Goal: Find specific page/section: Find specific page/section

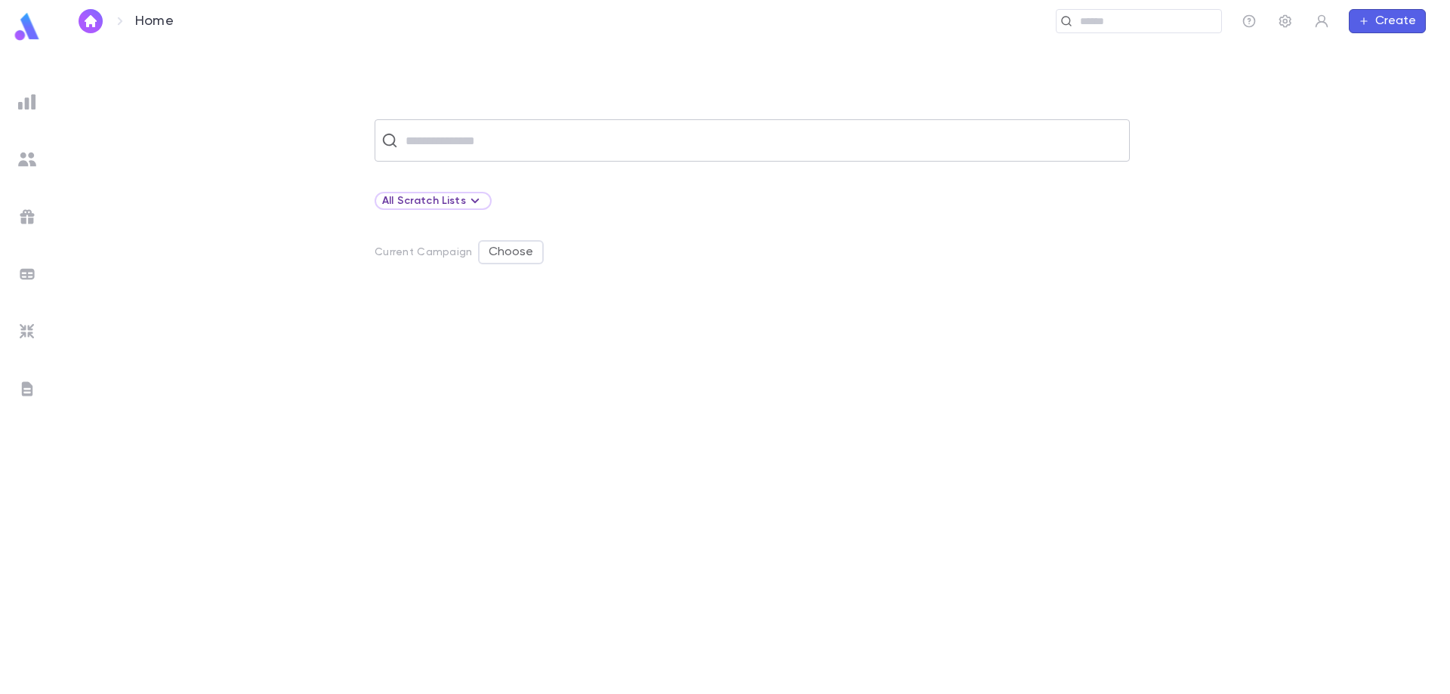
click at [478, 134] on input "text" at bounding box center [762, 140] width 722 height 29
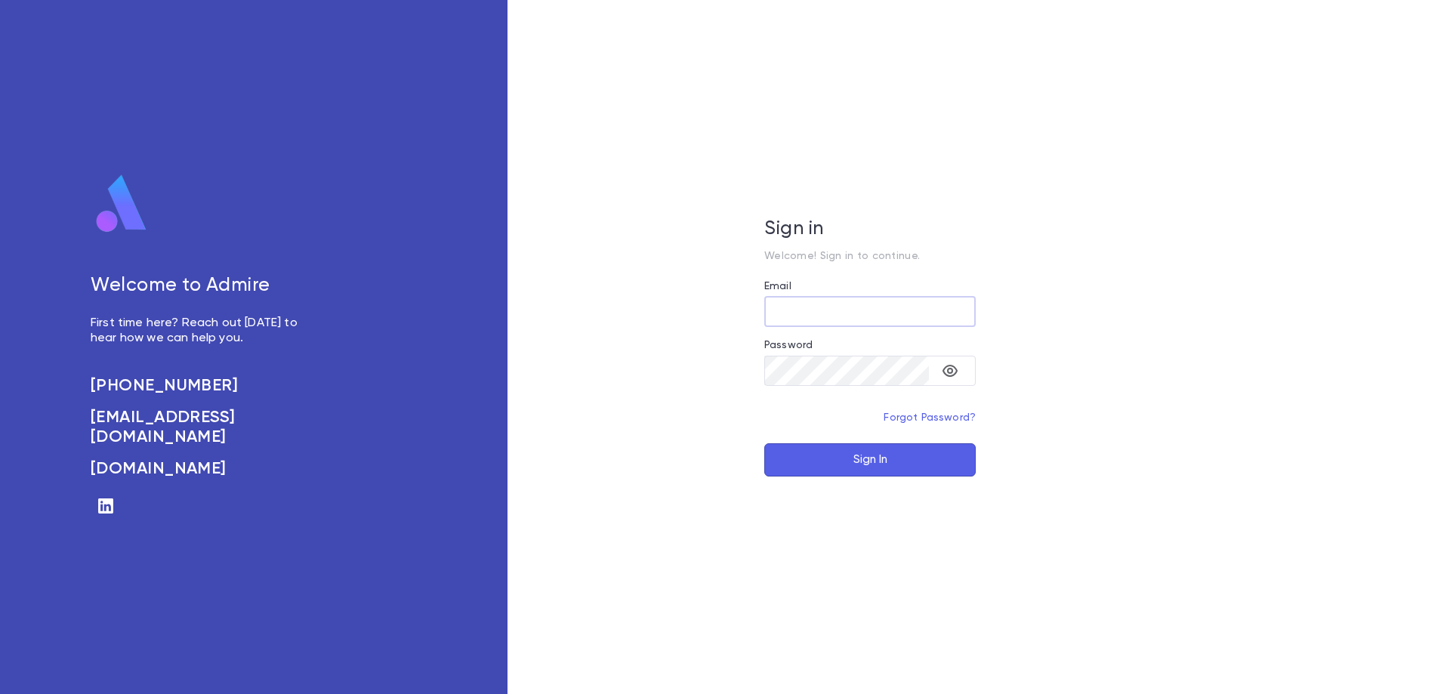
click at [824, 309] on input "Email" at bounding box center [871, 311] width 212 height 29
type input "**********"
click at [765, 443] on button "Sign In" at bounding box center [871, 459] width 212 height 33
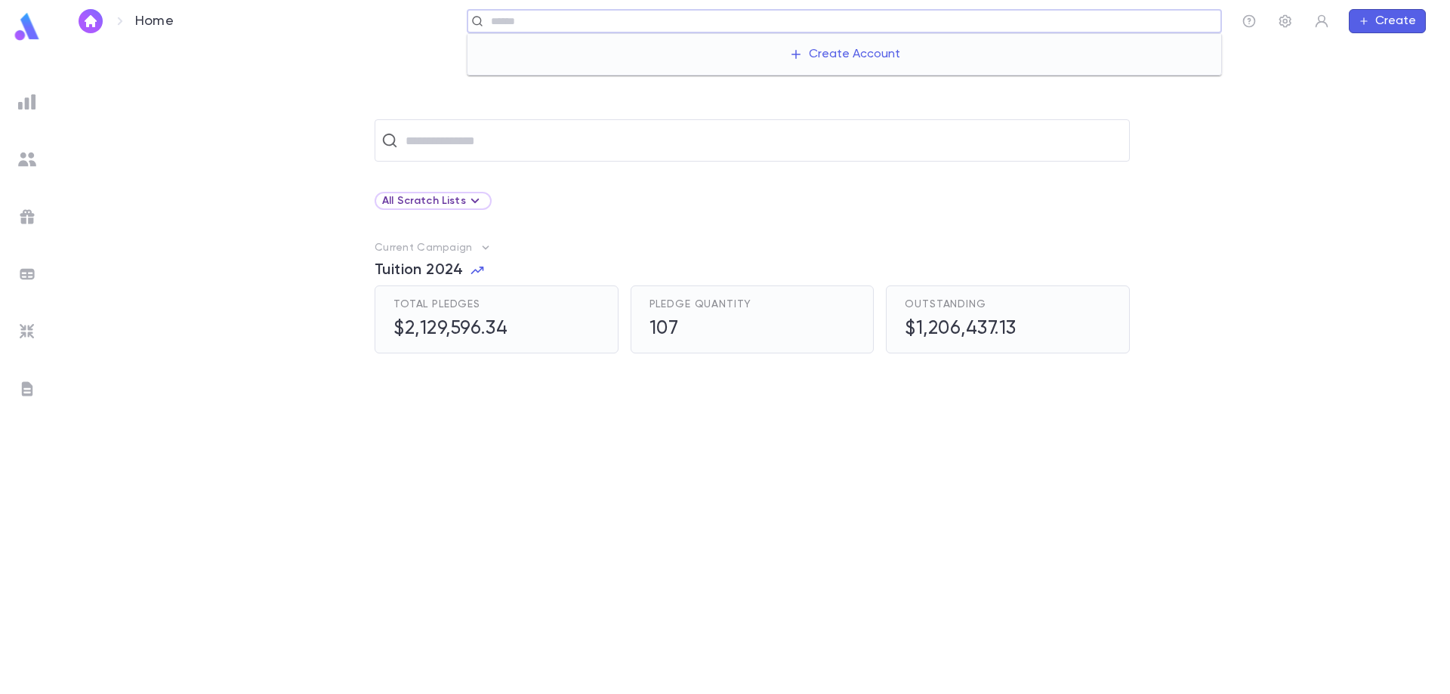
click at [1141, 20] on input "text" at bounding box center [851, 21] width 729 height 14
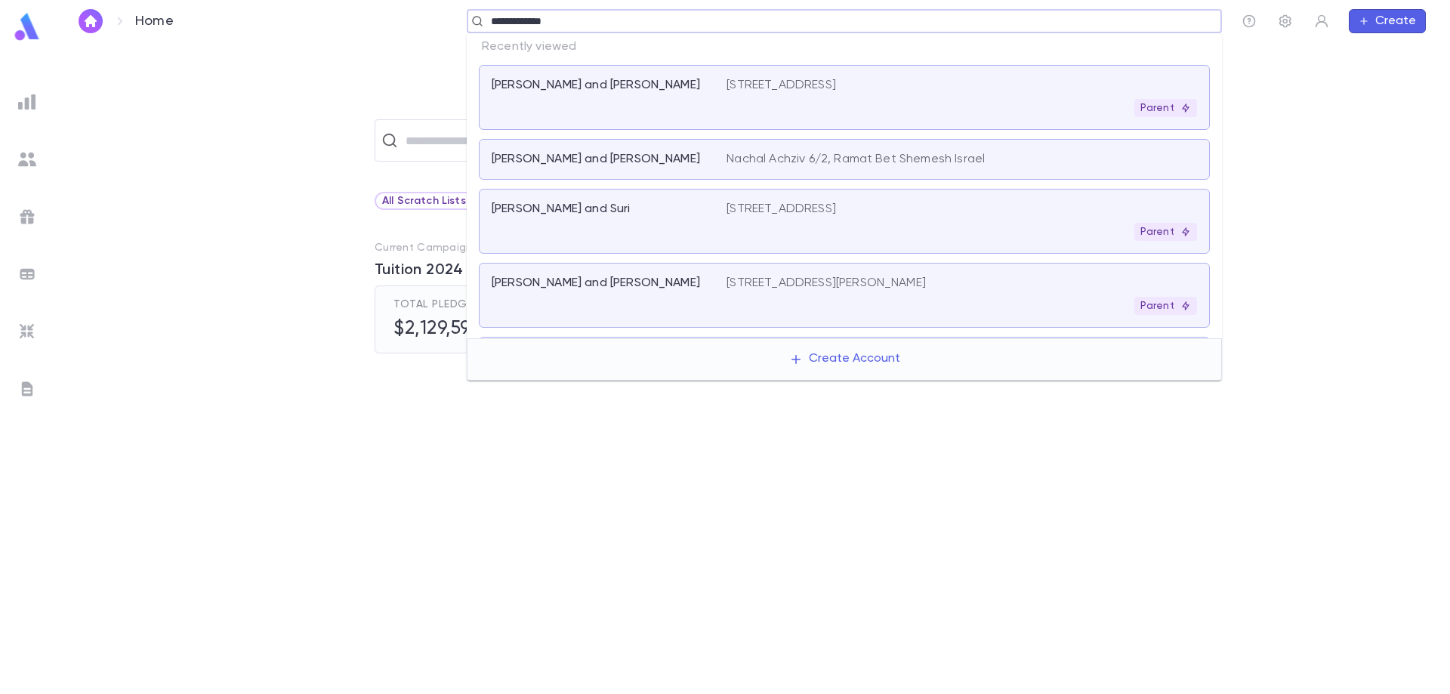
type input "**********"
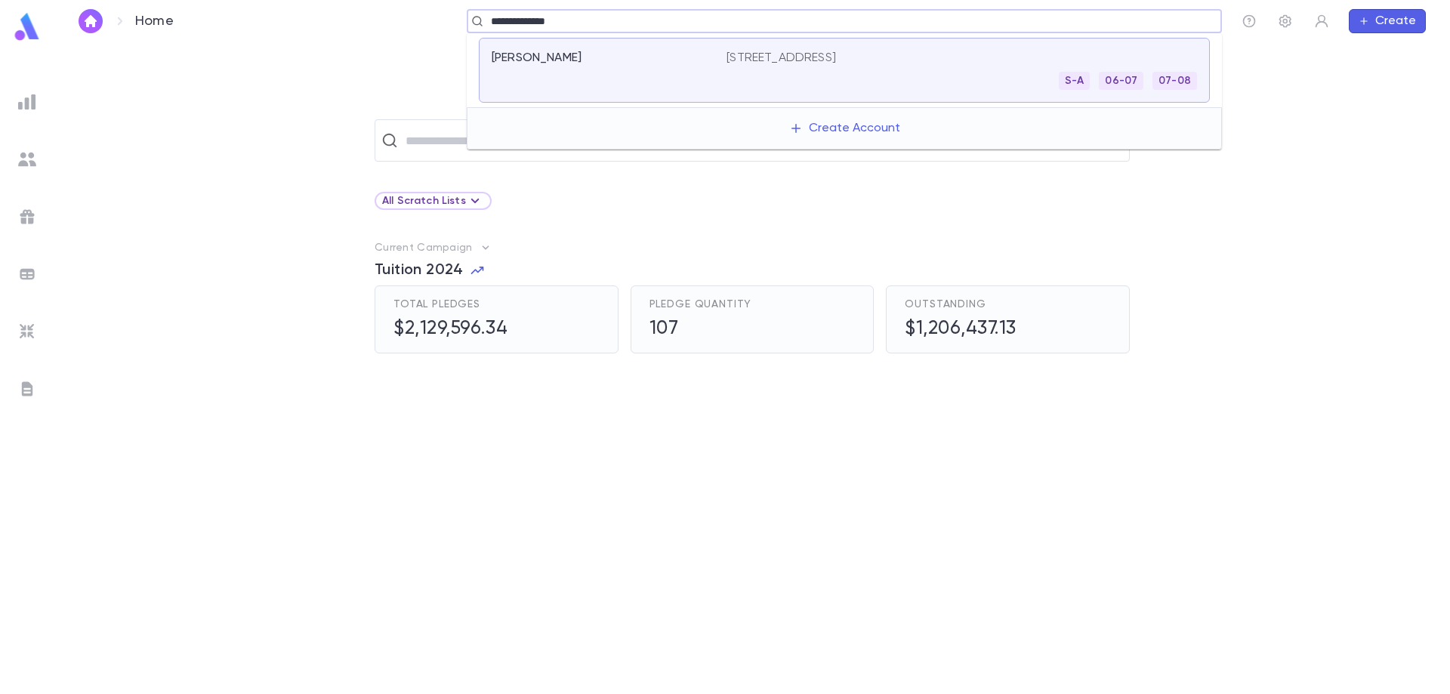
click at [892, 82] on div "S-A 06-07 07-08" at bounding box center [962, 81] width 471 height 18
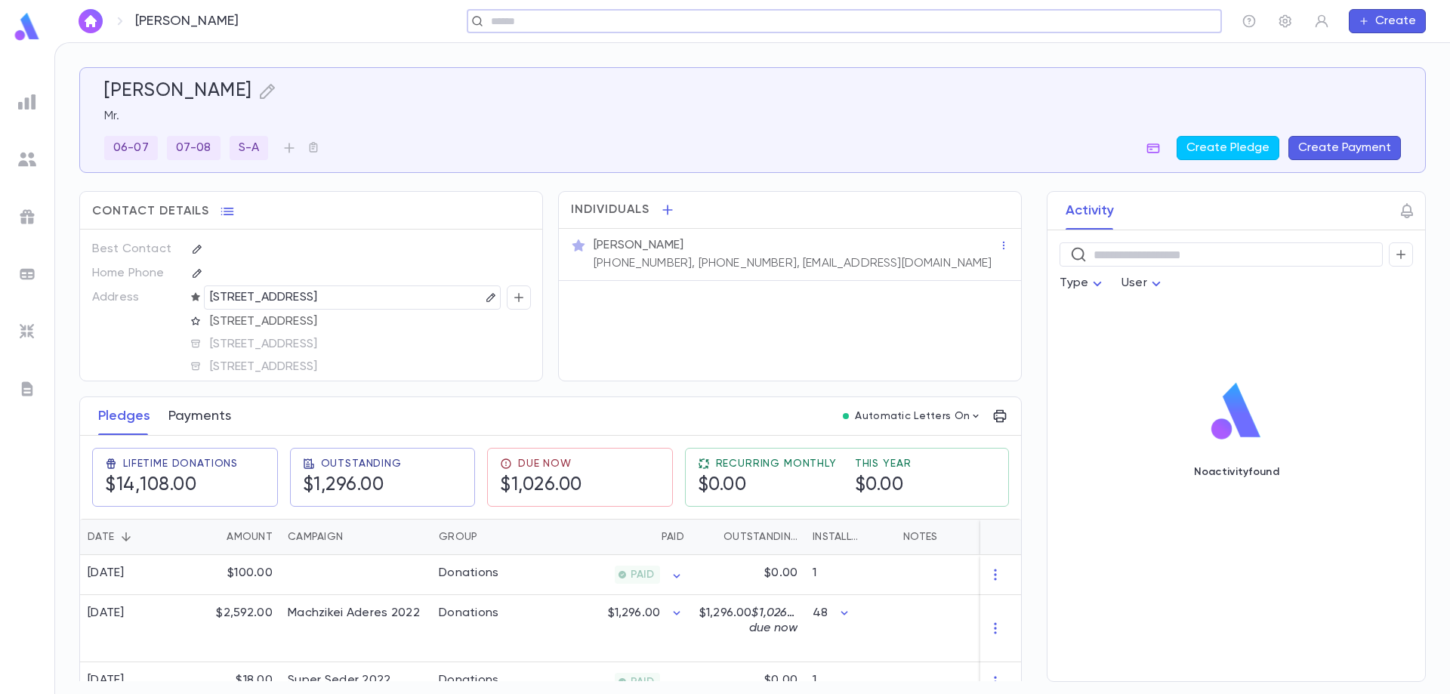
click at [205, 414] on button "Payments" at bounding box center [199, 416] width 63 height 38
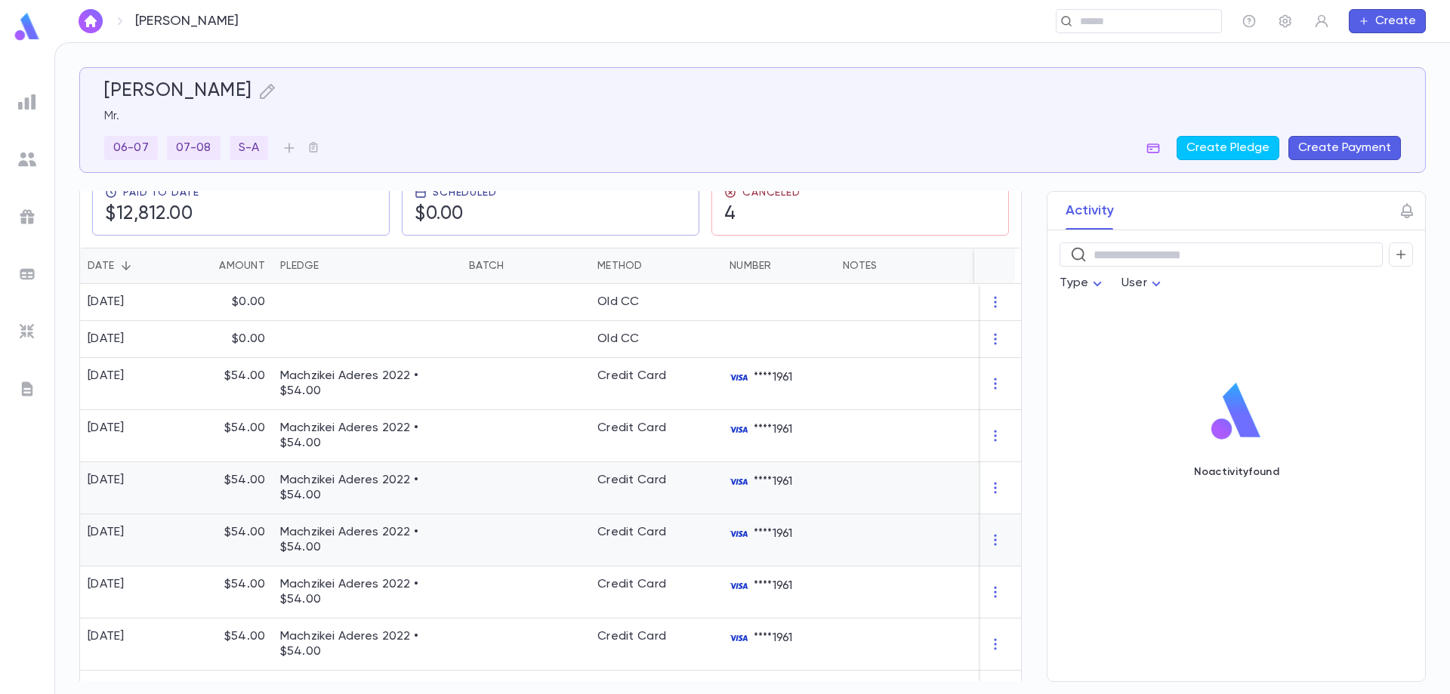
scroll to position [196, 0]
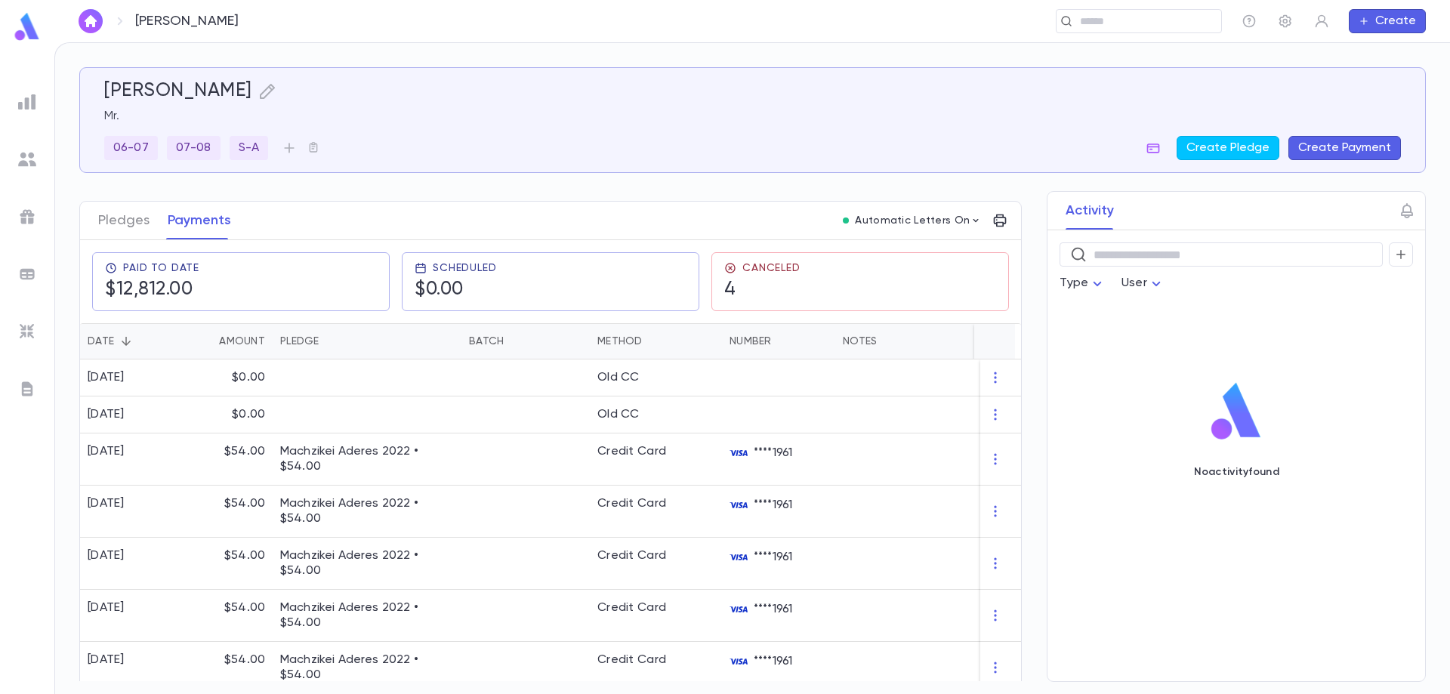
click at [207, 91] on h5 "Fishman, Simcha" at bounding box center [178, 91] width 148 height 23
click at [267, 91] on icon "button" at bounding box center [267, 91] width 18 height 18
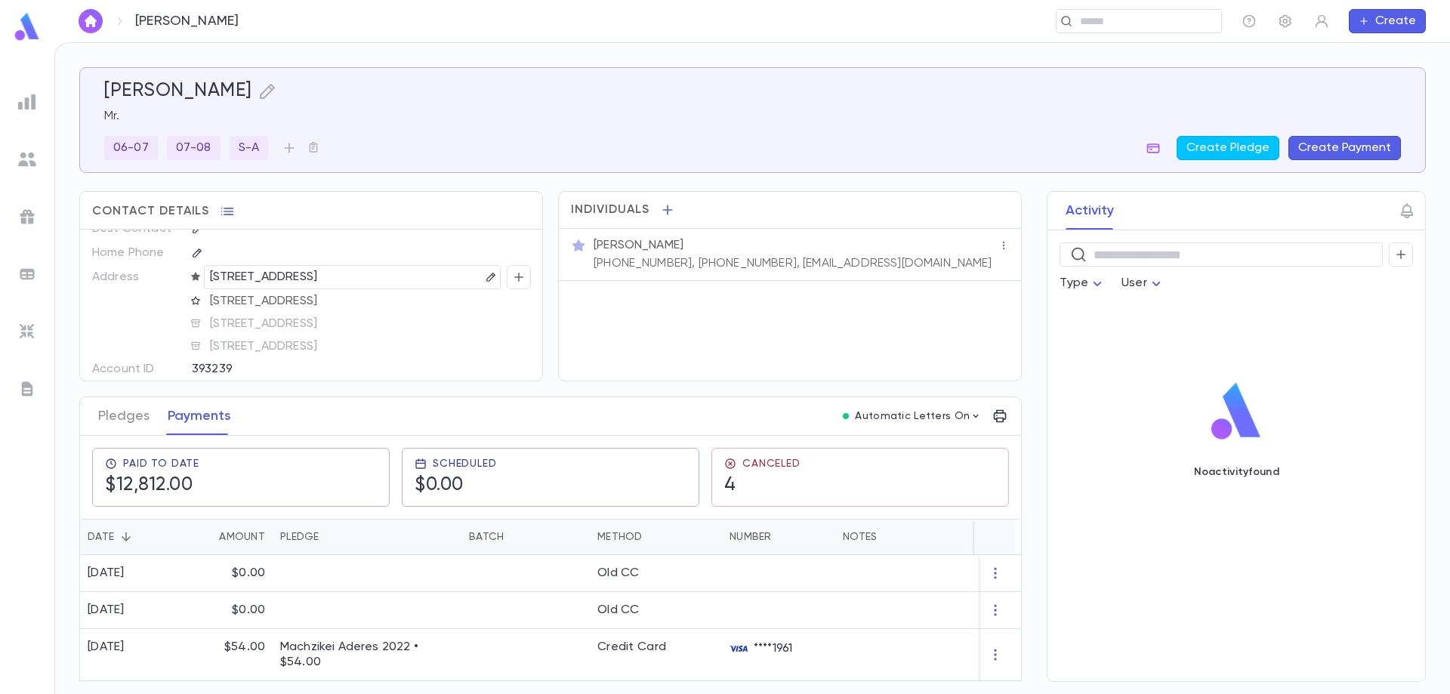
scroll to position [0, 0]
